Goal: Task Accomplishment & Management: Use online tool/utility

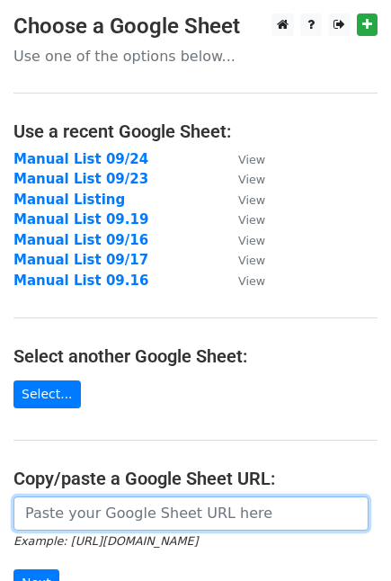
click at [95, 502] on input "url" at bounding box center [190, 513] width 355 height 34
paste input "https://docs.google.com/spreadsheets/d/1THEqadG4kK3ZDEdUBPlYpbCsdYBRT_Rae4qlD6P…"
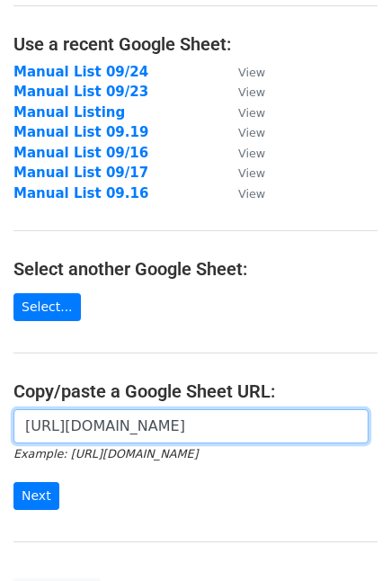
scroll to position [200, 0]
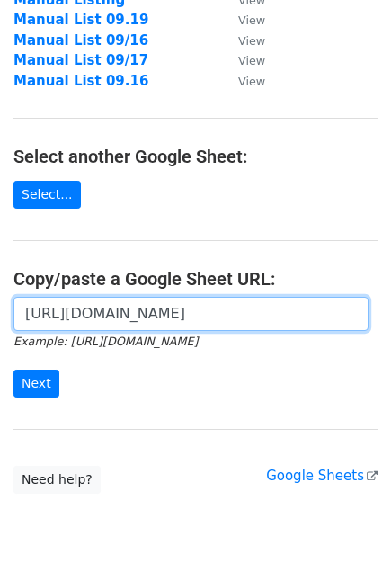
type input "https://docs.google.com/spreadsheets/d/1THEqadG4kK3ZDEdUBPlYpbCsdYBRT_Rae4qlD6P…"
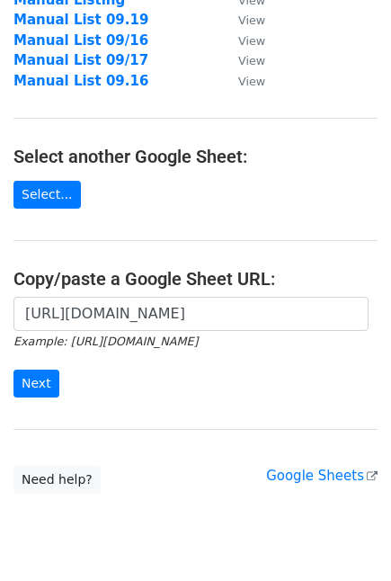
scroll to position [0, 0]
click at [42, 367] on form "https://docs.google.com/spreadsheets/d/1THEqadG4kK3ZDEdUBPlYpbCsdYBRT_Rae4qlD6P…" at bounding box center [195, 347] width 364 height 101
click at [40, 379] on input "Next" at bounding box center [36, 384] width 46 height 28
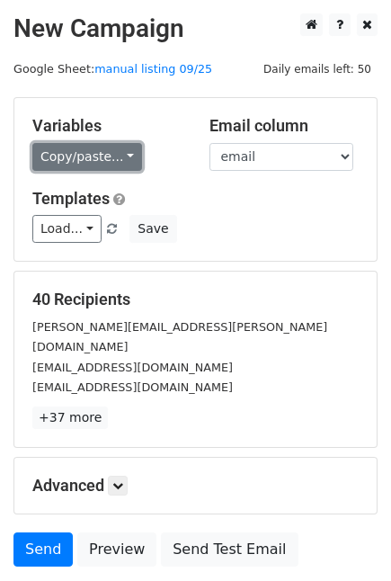
click at [100, 145] on link "Copy/paste..." at bounding box center [87, 157] width 110 height 28
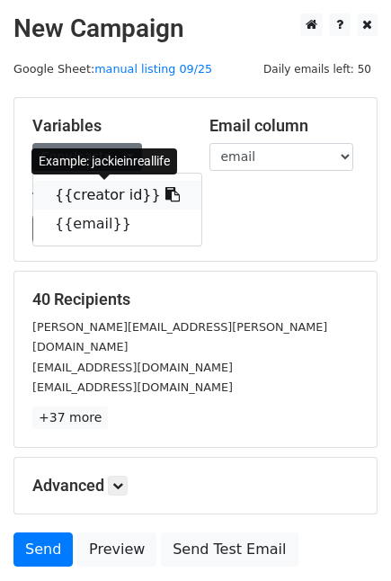
click at [93, 195] on link "{{creator id}}" at bounding box center [117, 195] width 168 height 29
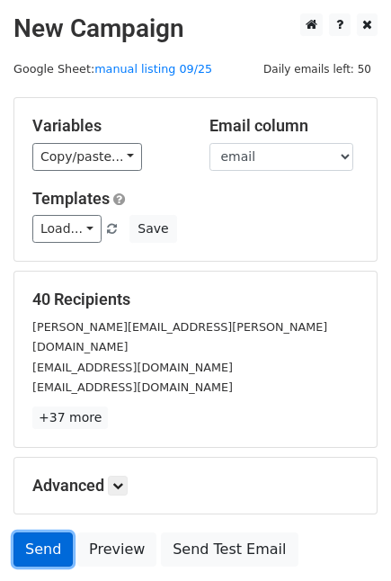
click at [34, 532] on link "Send" at bounding box center [42, 549] width 59 height 34
